Goal: Find specific page/section: Find specific page/section

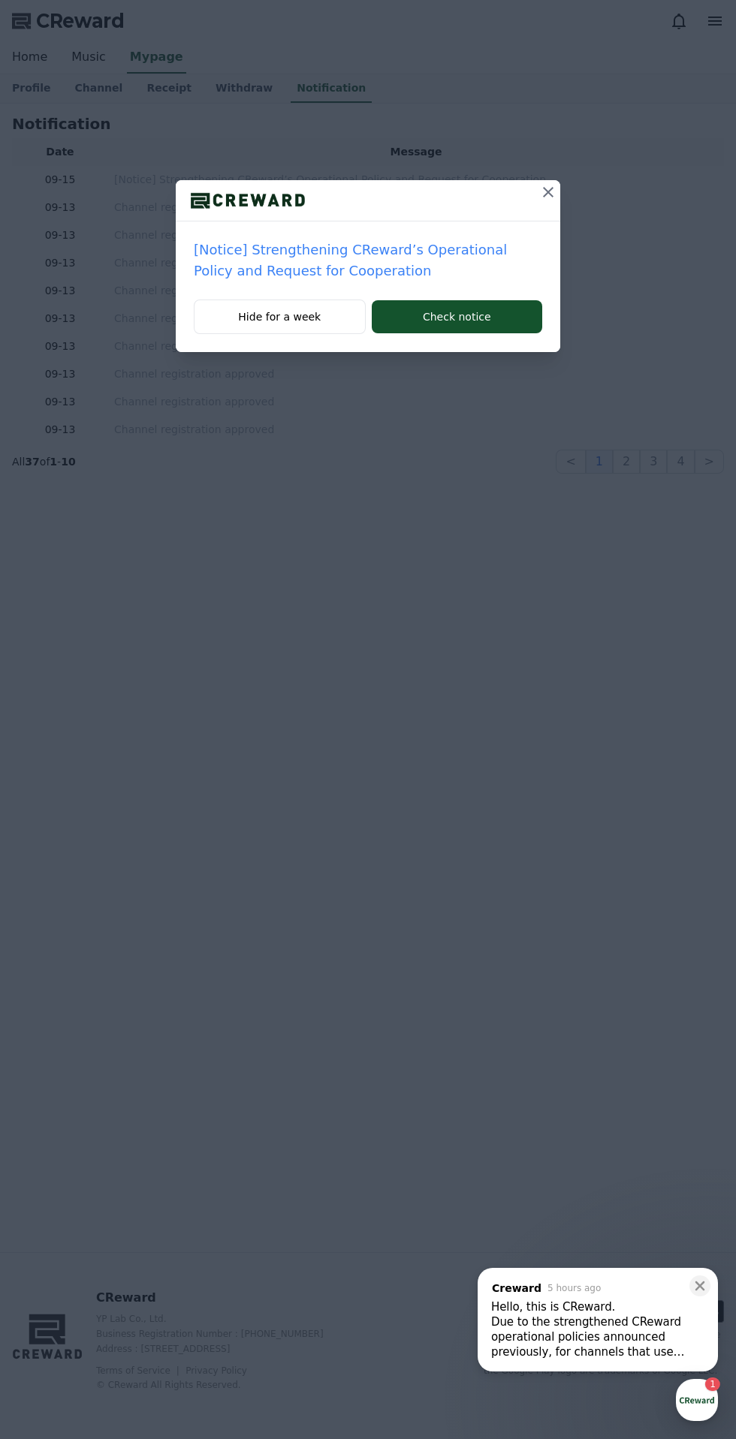
click at [548, 192] on icon at bounding box center [548, 192] width 11 height 11
click at [545, 194] on icon at bounding box center [548, 192] width 11 height 11
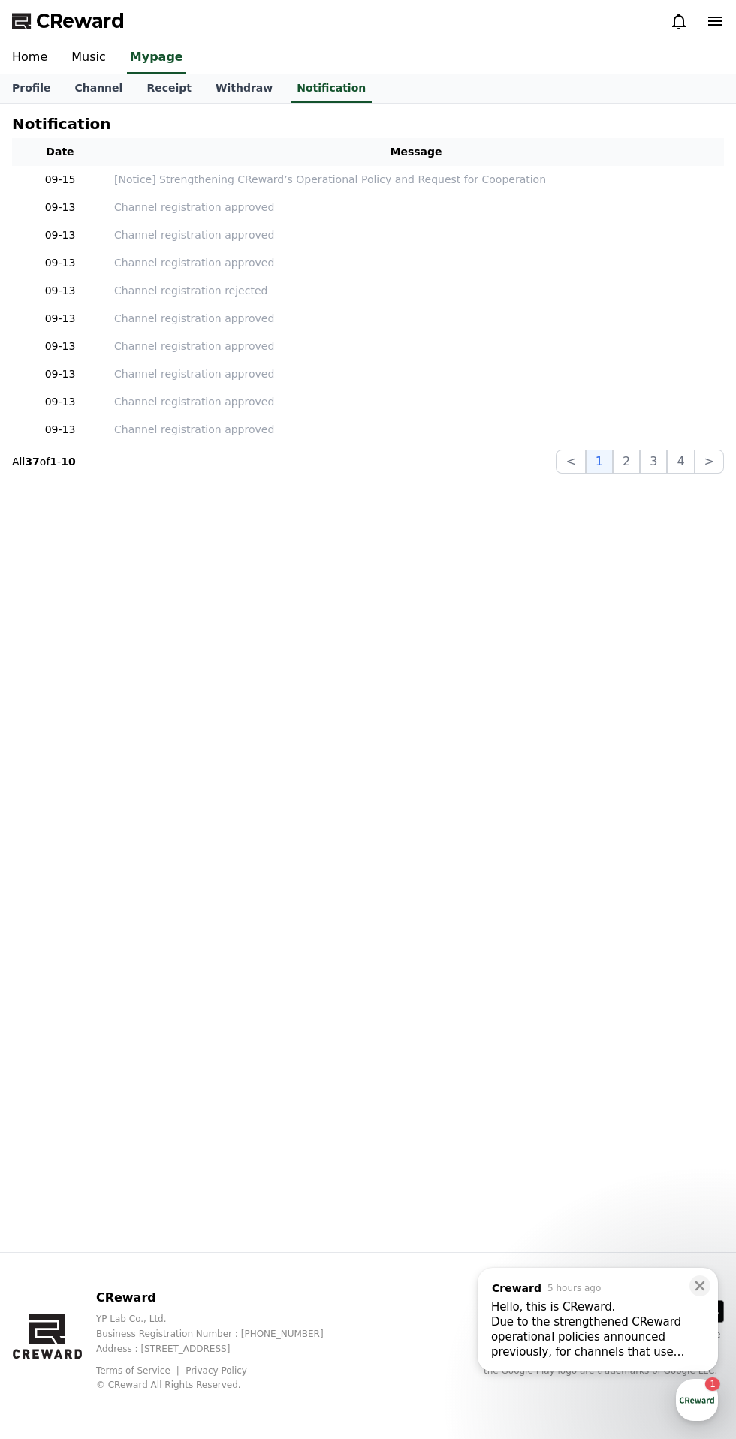
click at [45, 58] on link "Home" at bounding box center [29, 58] width 59 height 32
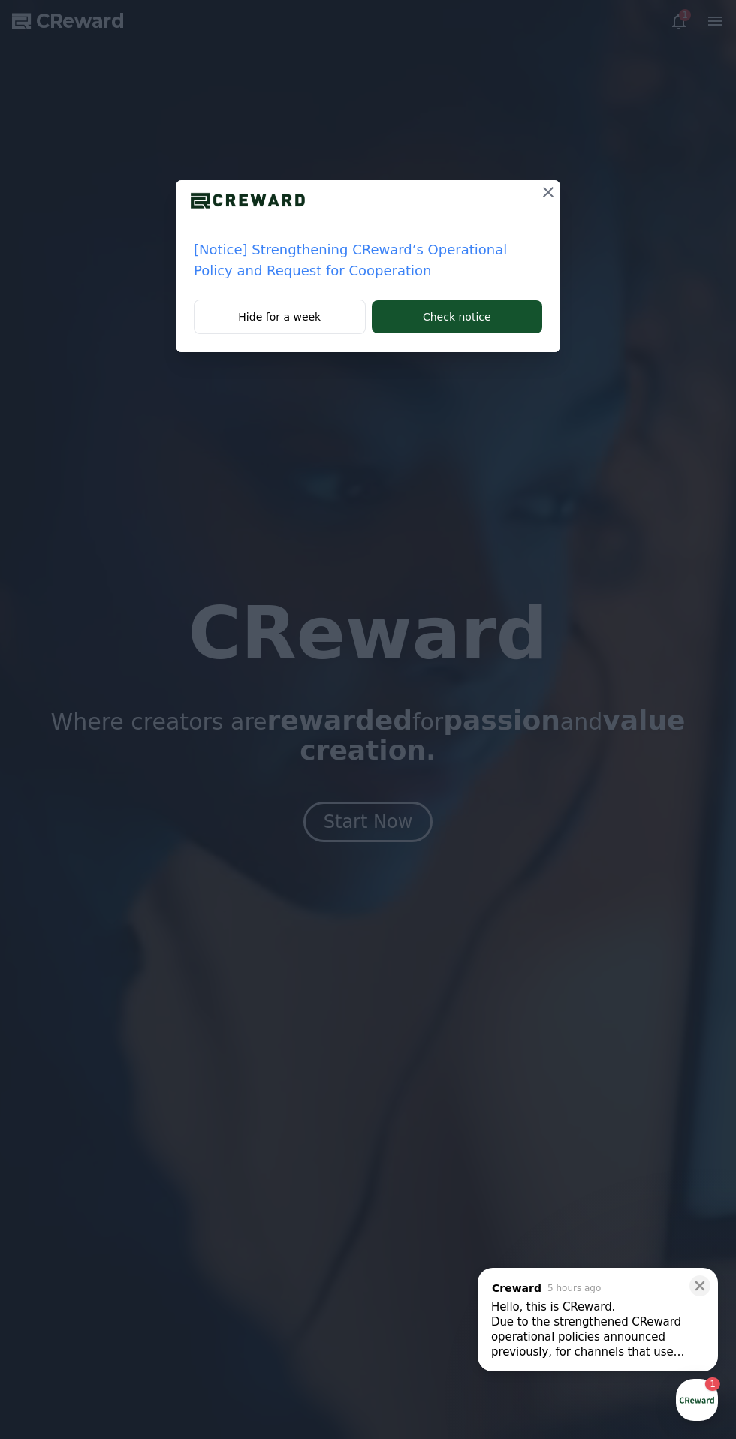
click at [556, 191] on icon at bounding box center [548, 192] width 18 height 18
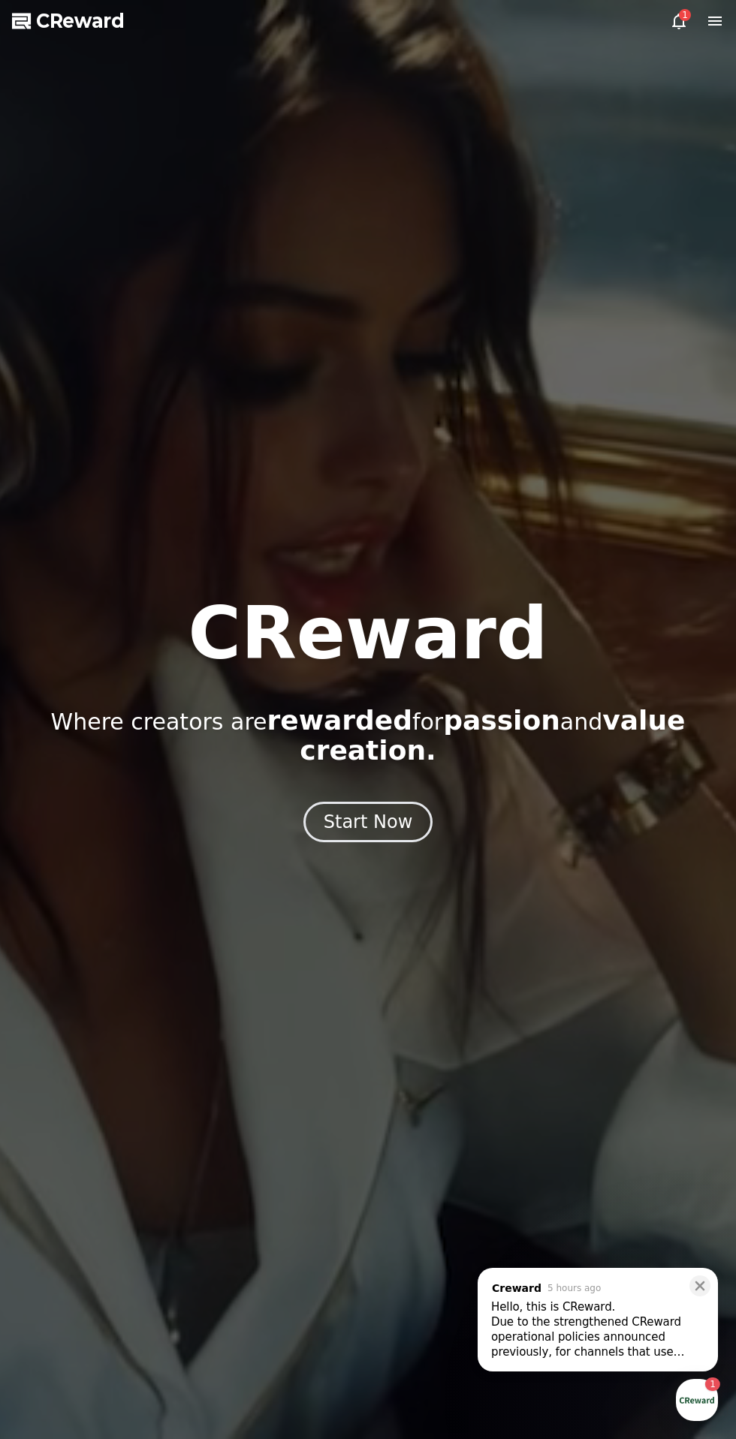
click at [332, 821] on button "Start Now" at bounding box center [368, 822] width 130 height 41
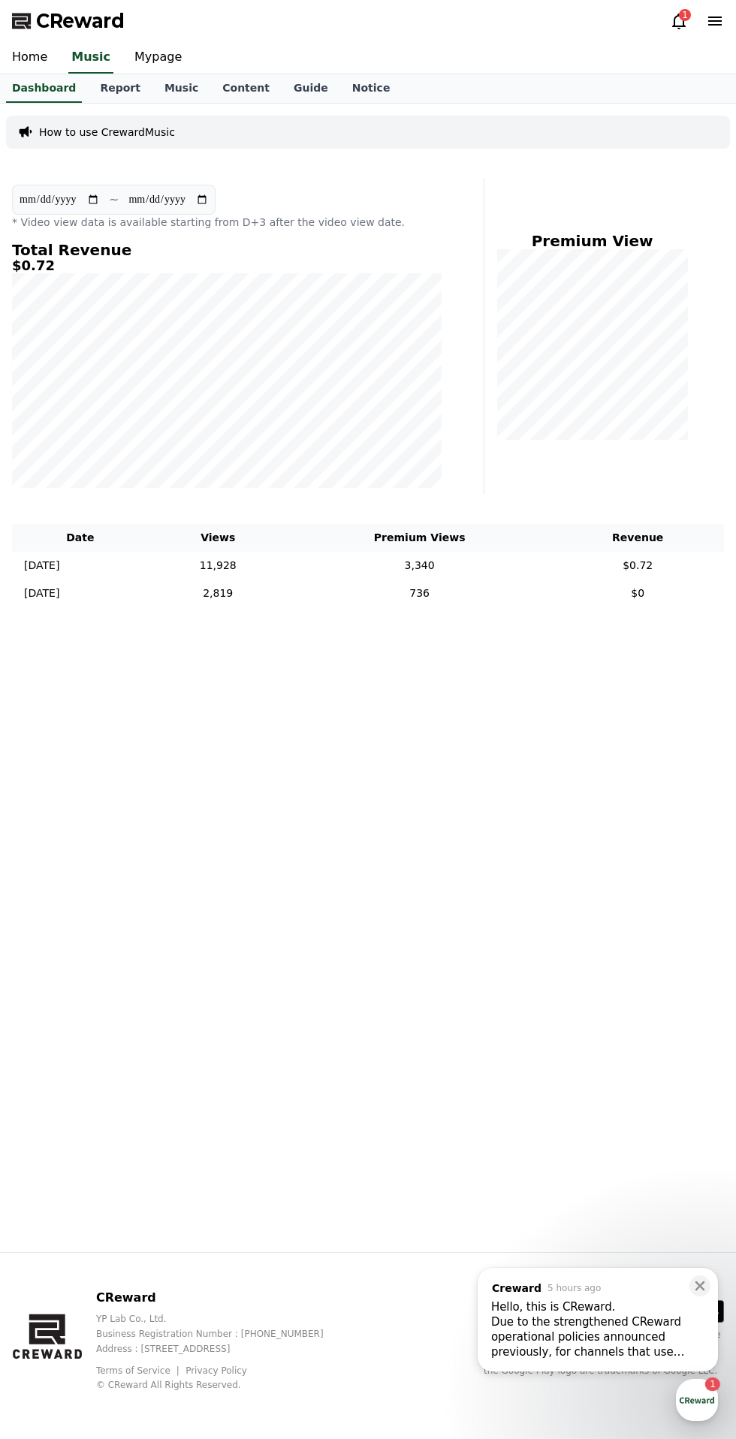
click at [122, 87] on link "Report" at bounding box center [120, 88] width 65 height 29
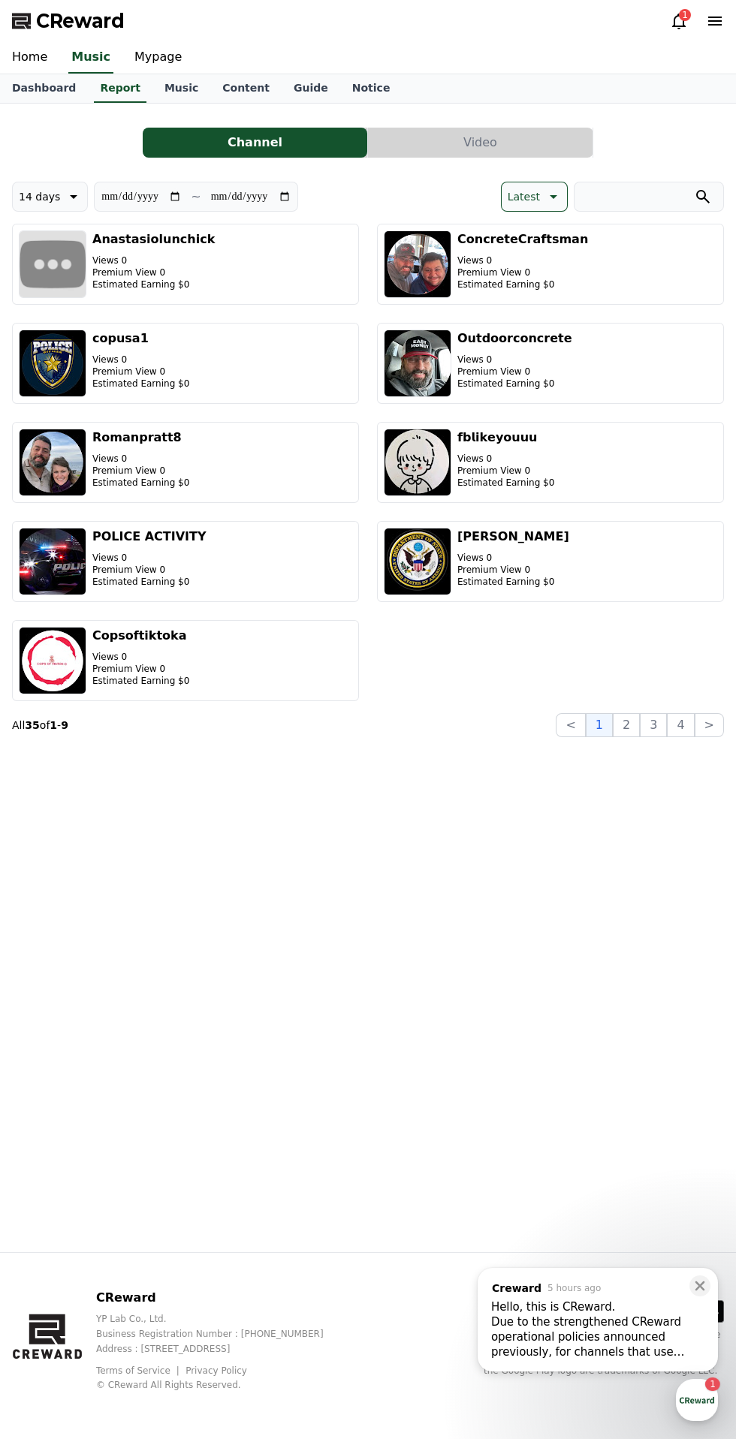
click at [552, 197] on icon at bounding box center [554, 197] width 8 height 4
click at [556, 310] on button "User Revenue" at bounding box center [544, 313] width 85 height 33
